Goal: Task Accomplishment & Management: Manage account settings

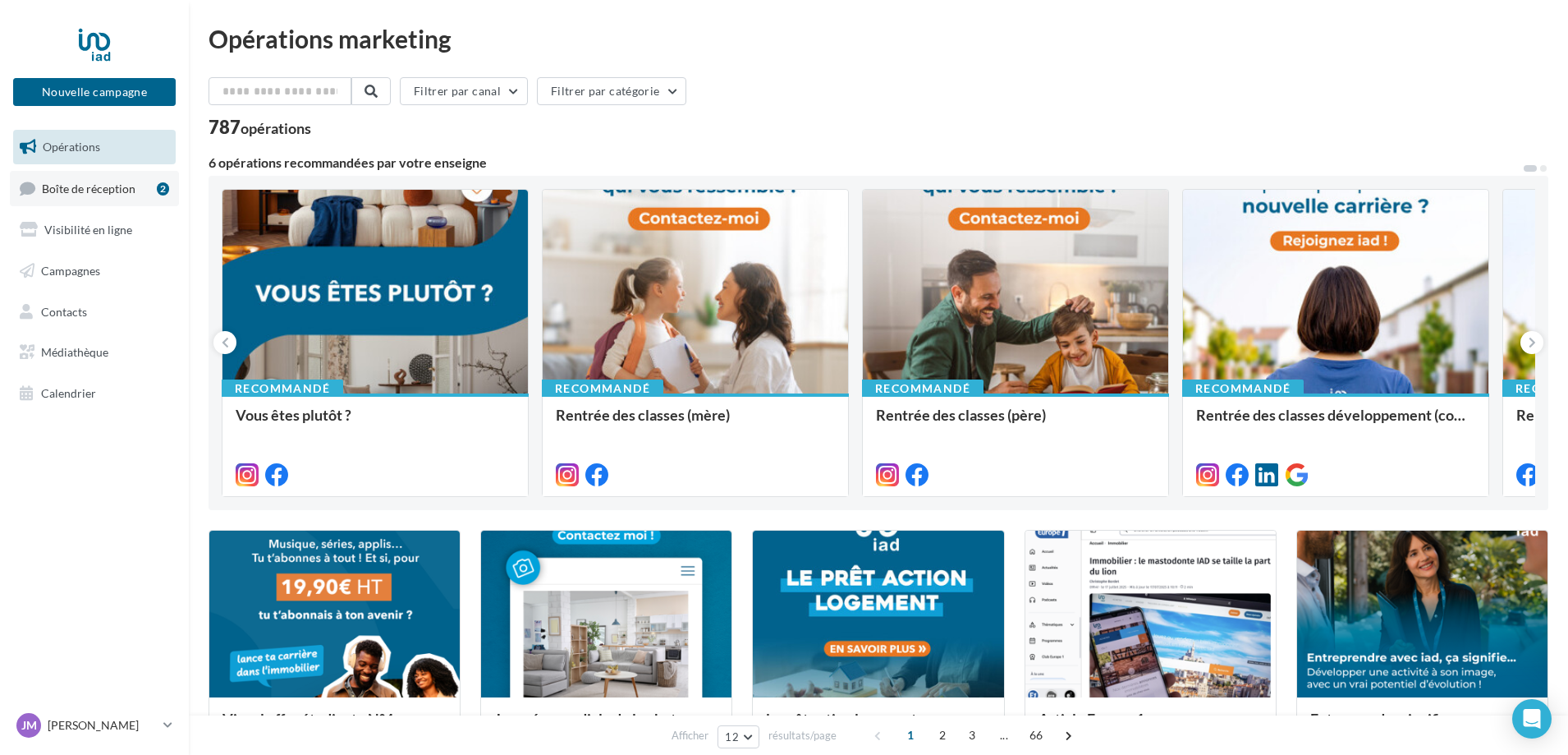
click at [73, 182] on span "Boîte de réception" at bounding box center [89, 187] width 94 height 14
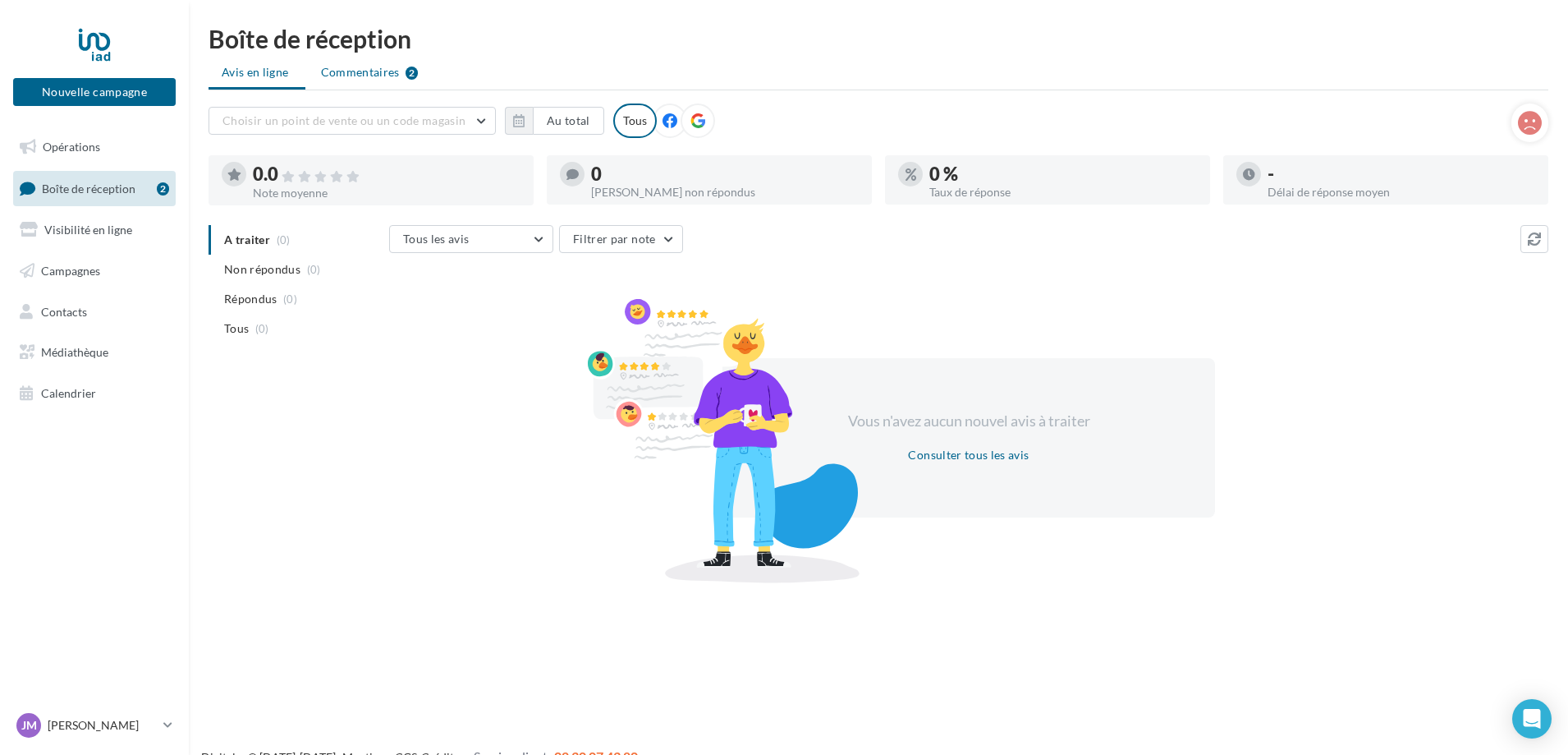
click at [389, 66] on span "Commentaires" at bounding box center [360, 73] width 79 height 17
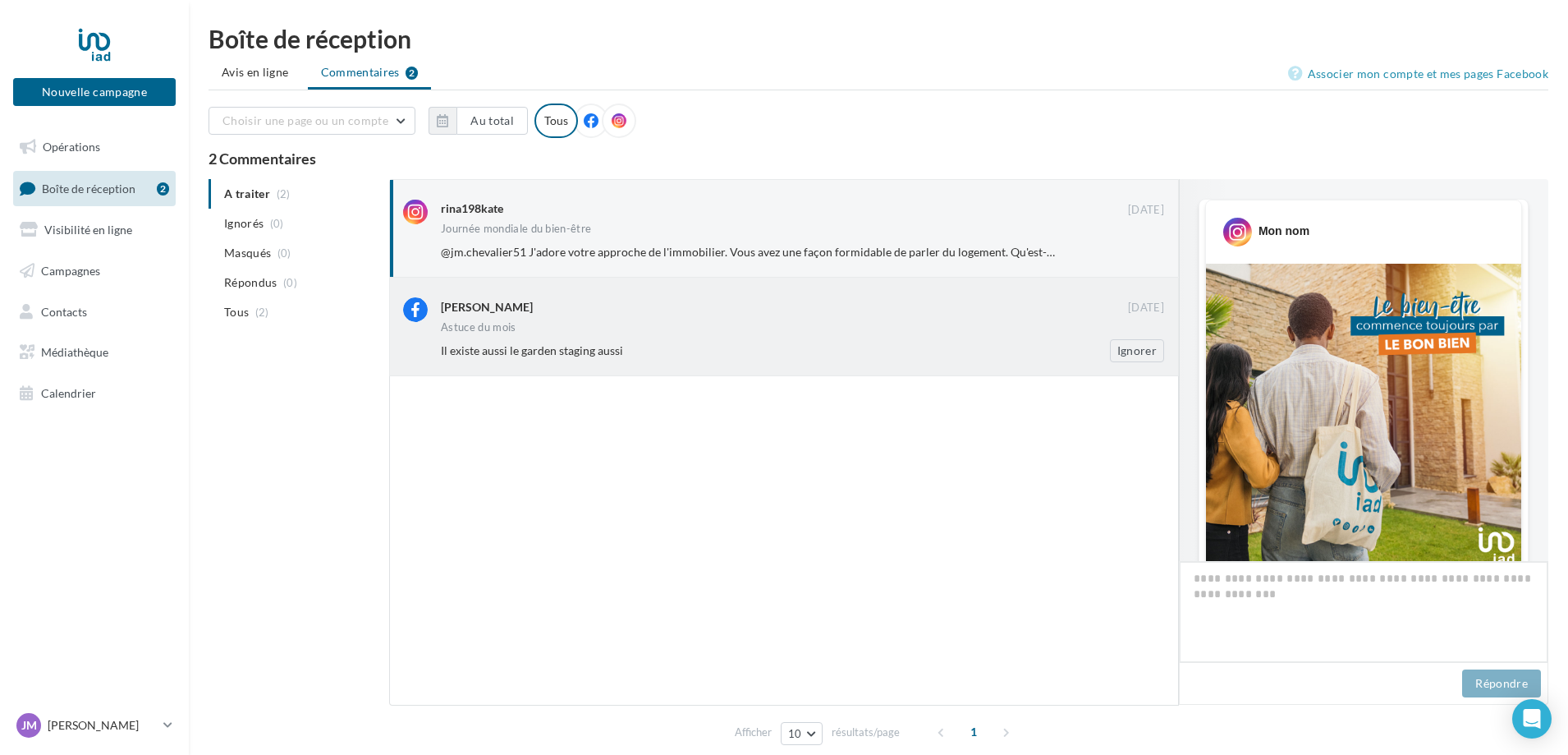
scroll to position [536, 0]
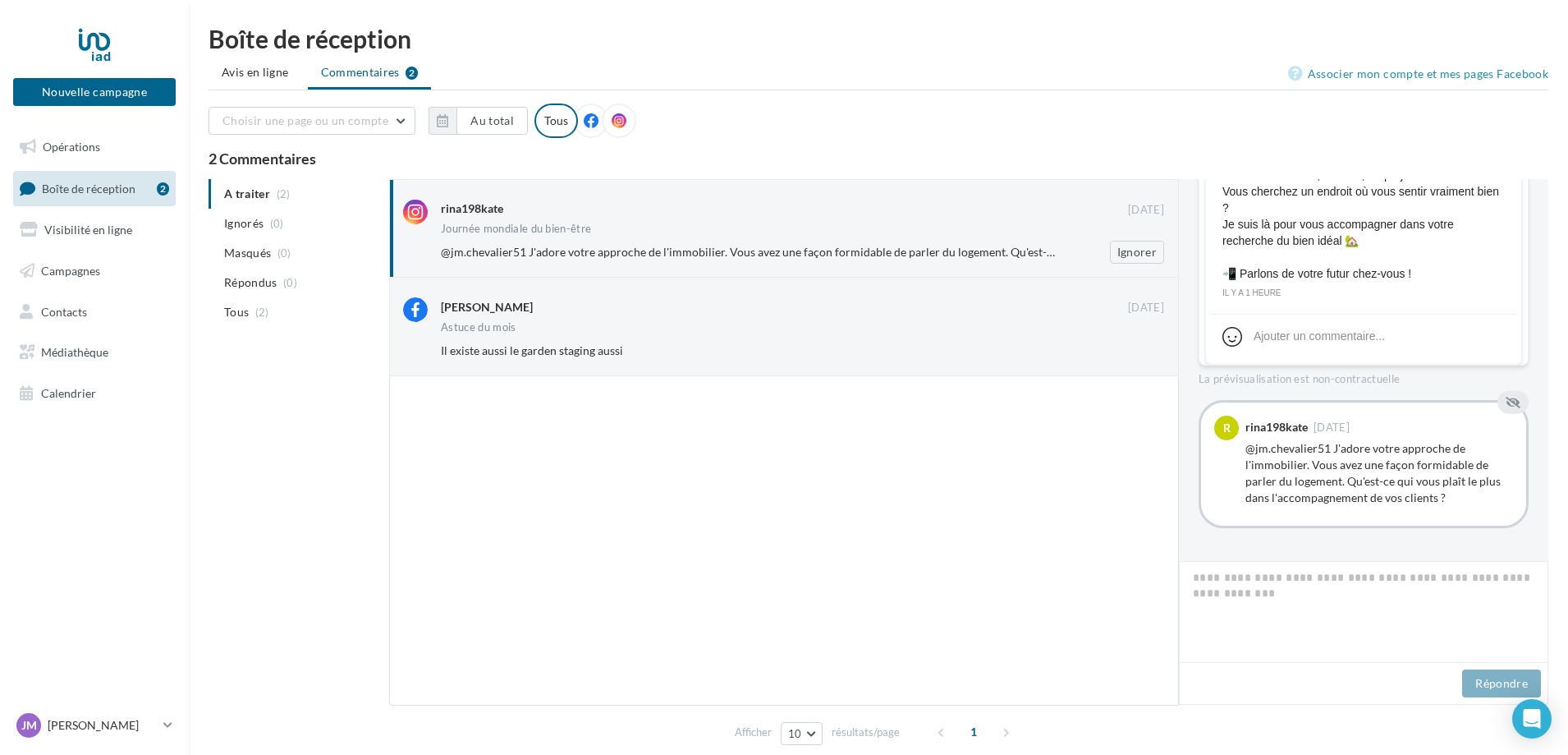
click at [741, 238] on div "rina198kate 19 juin Journée mondiale du bien-être @jm.chevalier51 J'adore votre…" at bounding box center [802, 232] width 723 height 64
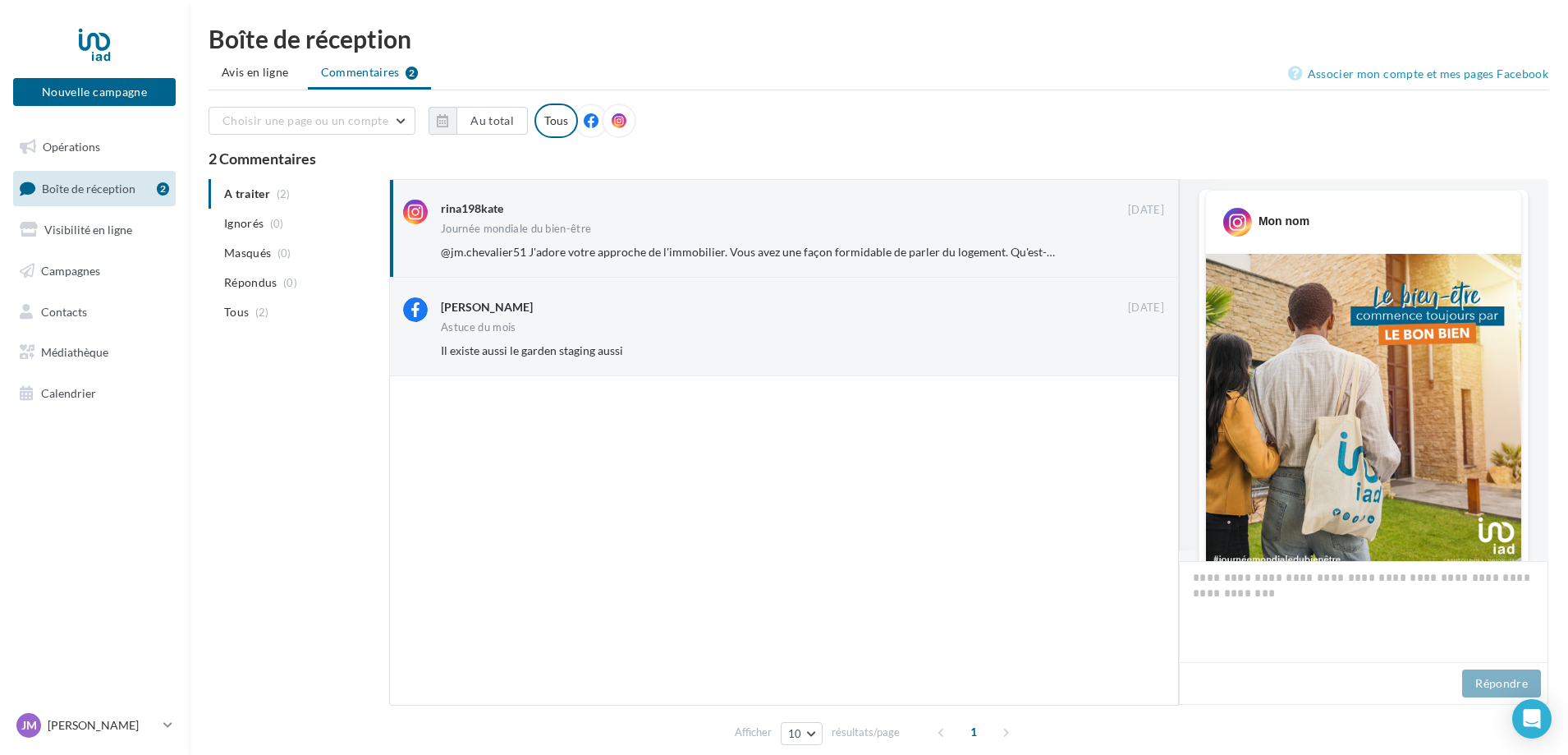
scroll to position [0, 0]
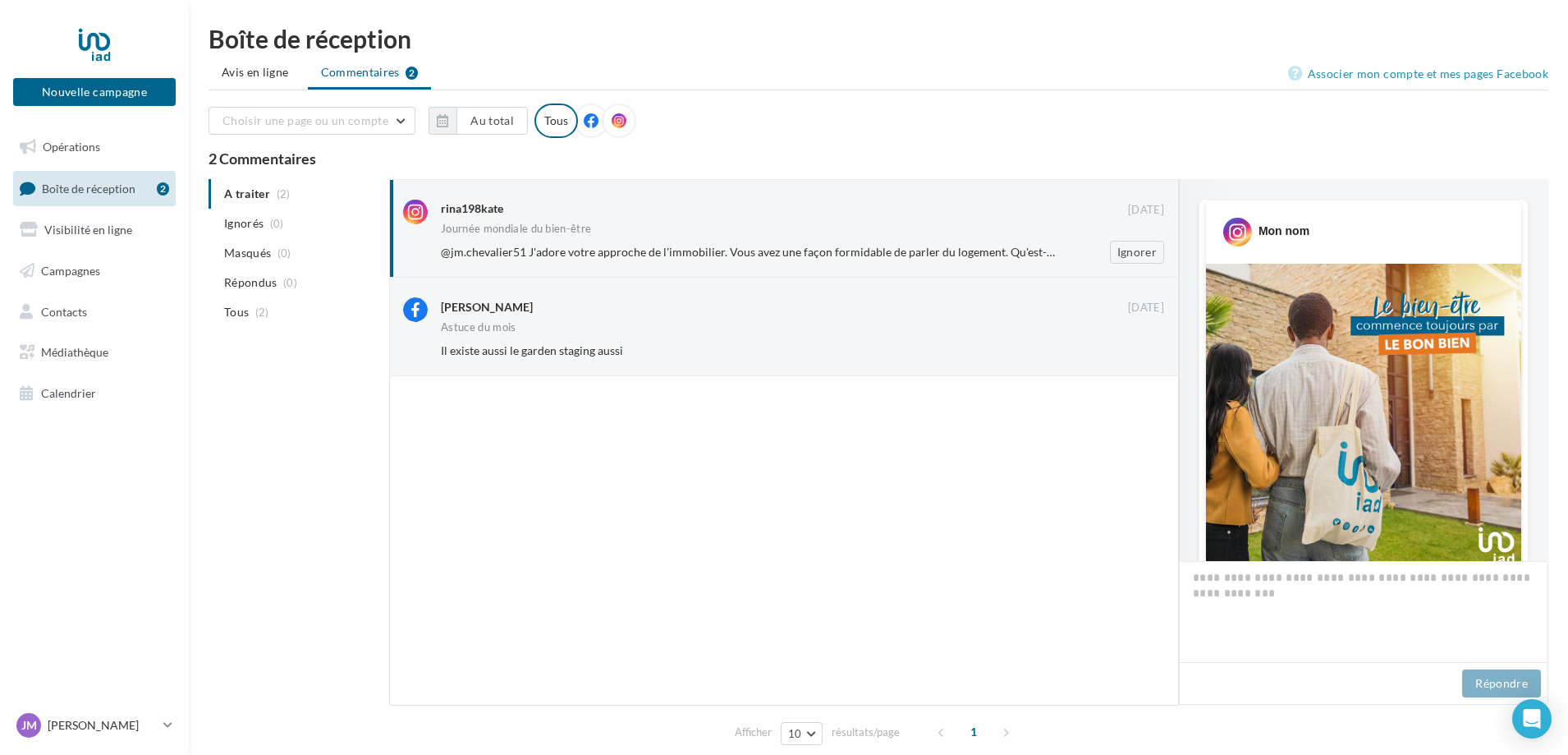
click at [437, 252] on div "rina198kate 19 juin Journée mondiale du bien-être @jm.chevalier51 J'adore votre…" at bounding box center [783, 228] width 761 height 70
click at [257, 193] on ul "A traiter (2) Ignorés (0) Masqués (0) Répondus (0) Tous (2)" at bounding box center [295, 253] width 174 height 148
